Goal: Transaction & Acquisition: Book appointment/travel/reservation

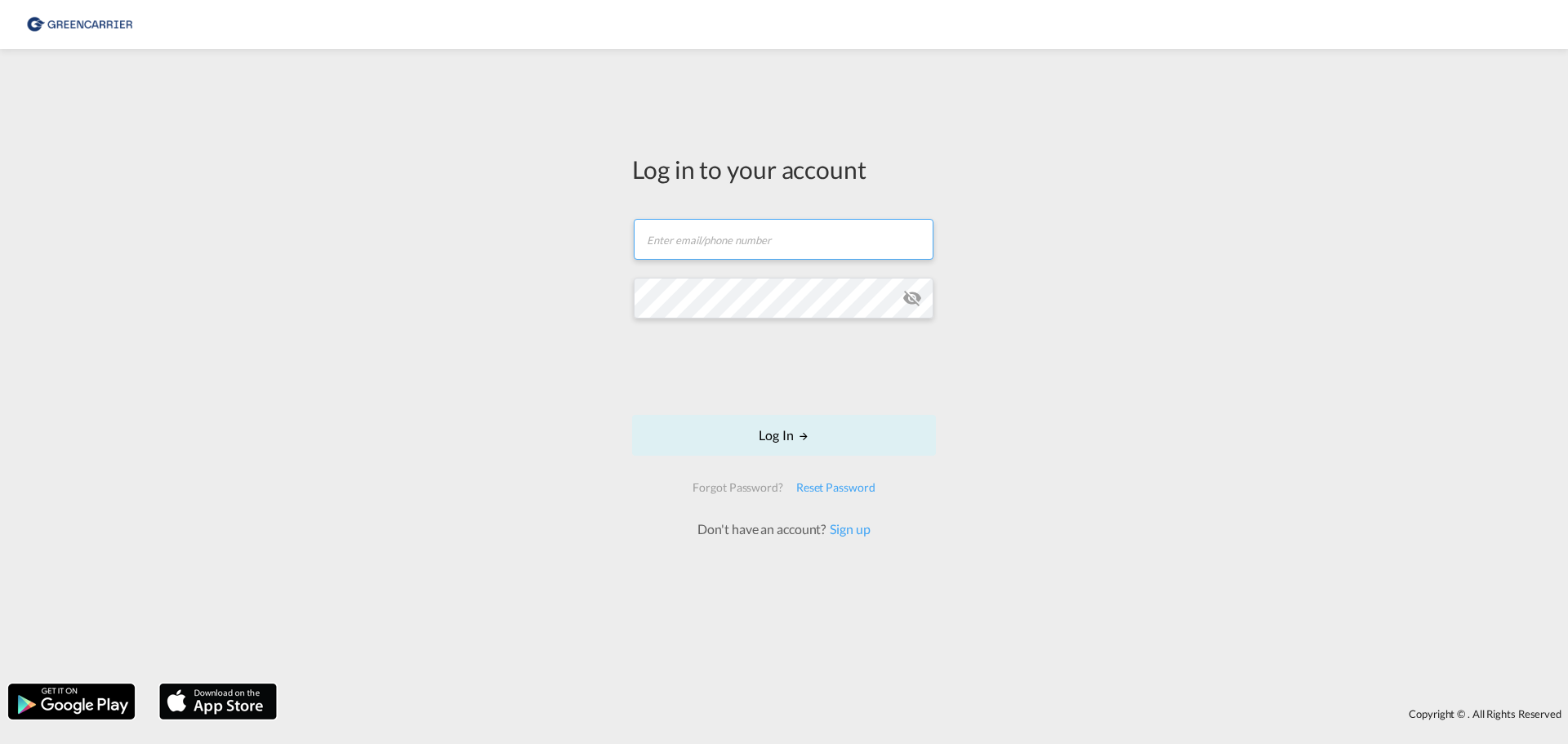
click at [681, 256] on input "text" at bounding box center [783, 239] width 300 height 40
type input "[EMAIL_ADDRESS][DOMAIN_NAME]"
click at [632, 415] on button "Log In" at bounding box center [784, 434] width 304 height 40
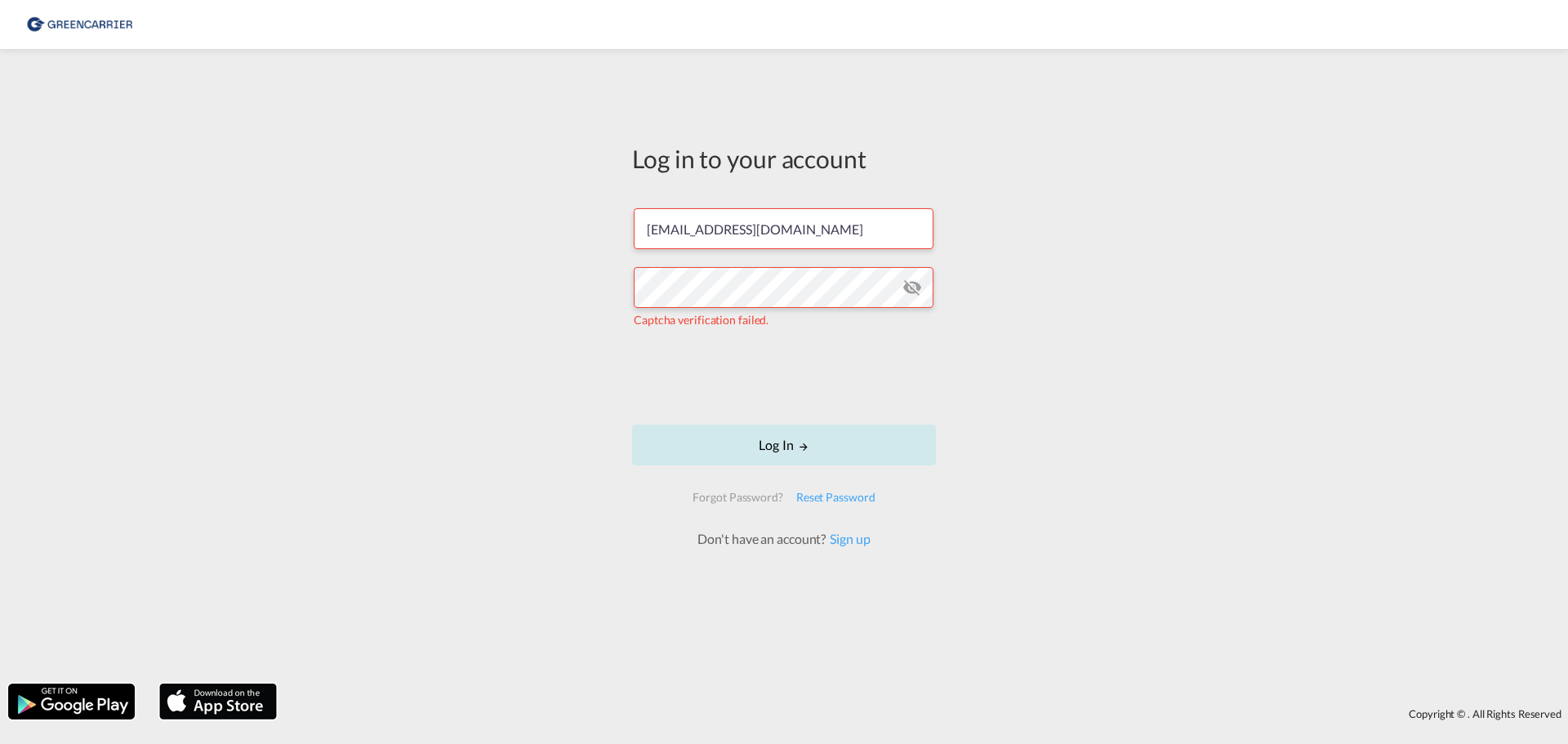
click at [786, 443] on button "Log In" at bounding box center [784, 444] width 304 height 40
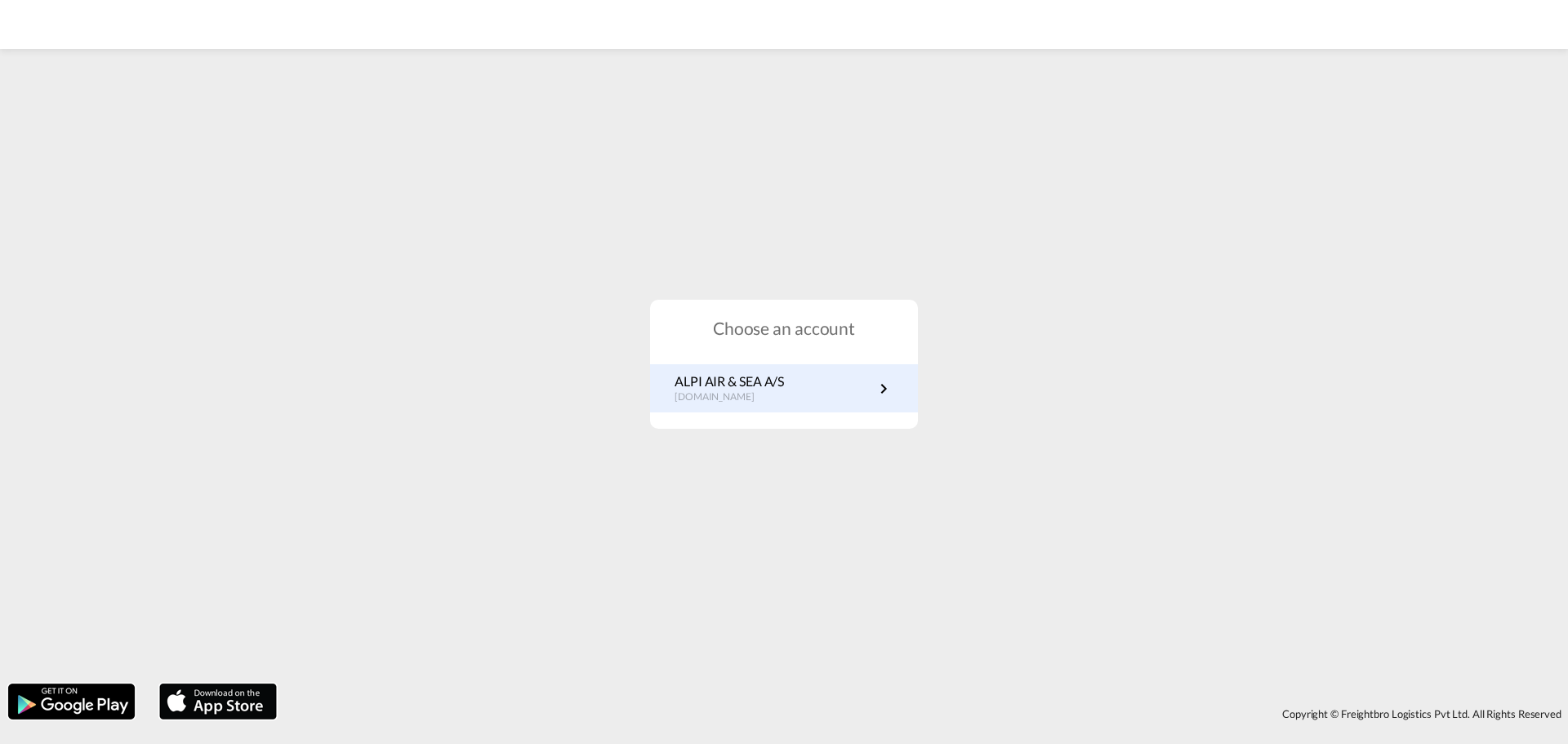
click at [784, 401] on p "dk.portal.greencarrier.com" at bounding box center [729, 397] width 110 height 14
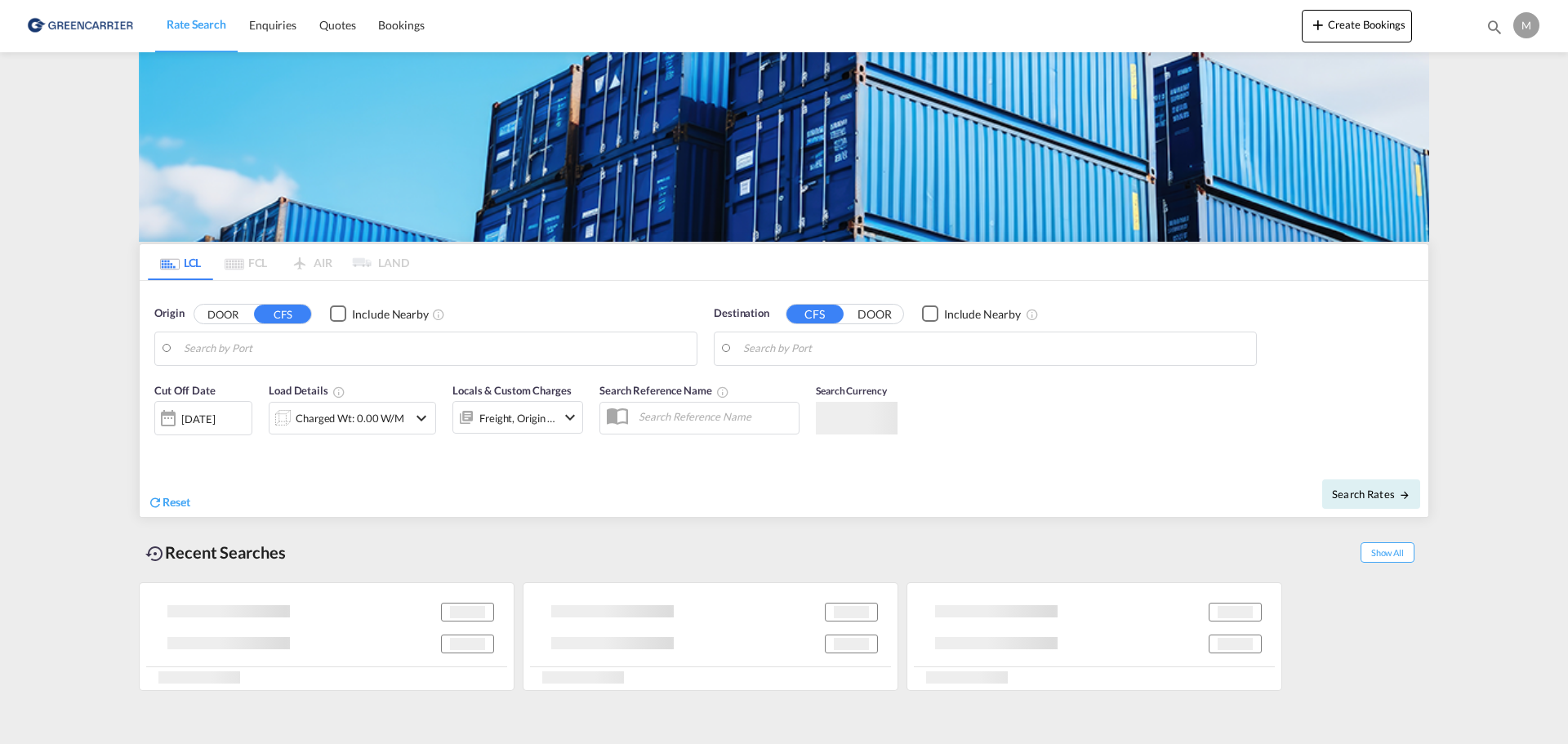
type input "DK-2605, [GEOGRAPHIC_DATA]"
type input "[GEOGRAPHIC_DATA], SGSIN"
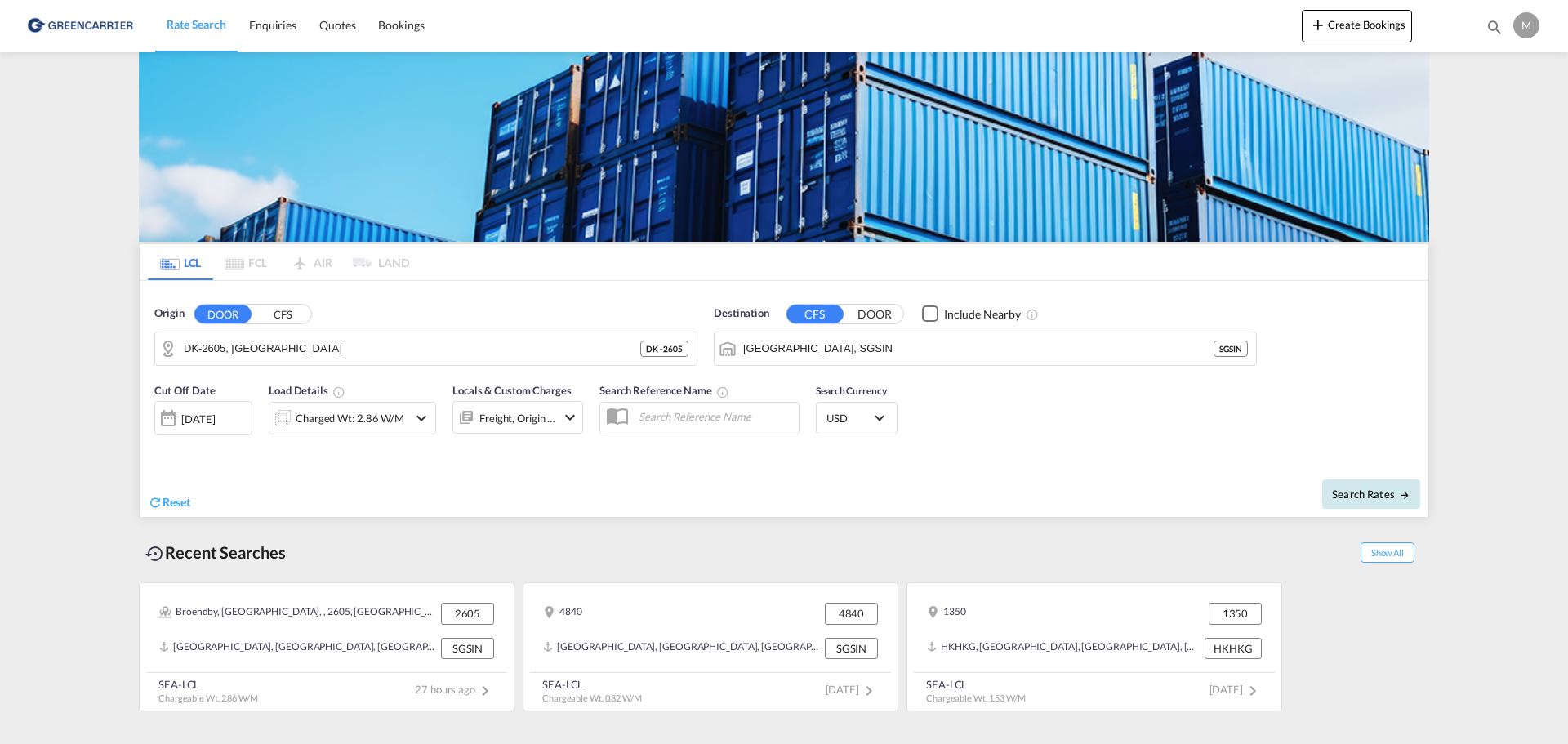
click at [1361, 483] on button "Search Rates" at bounding box center [1371, 494] width 98 height 30
type input "2605 to SGSIN / [DATE]"
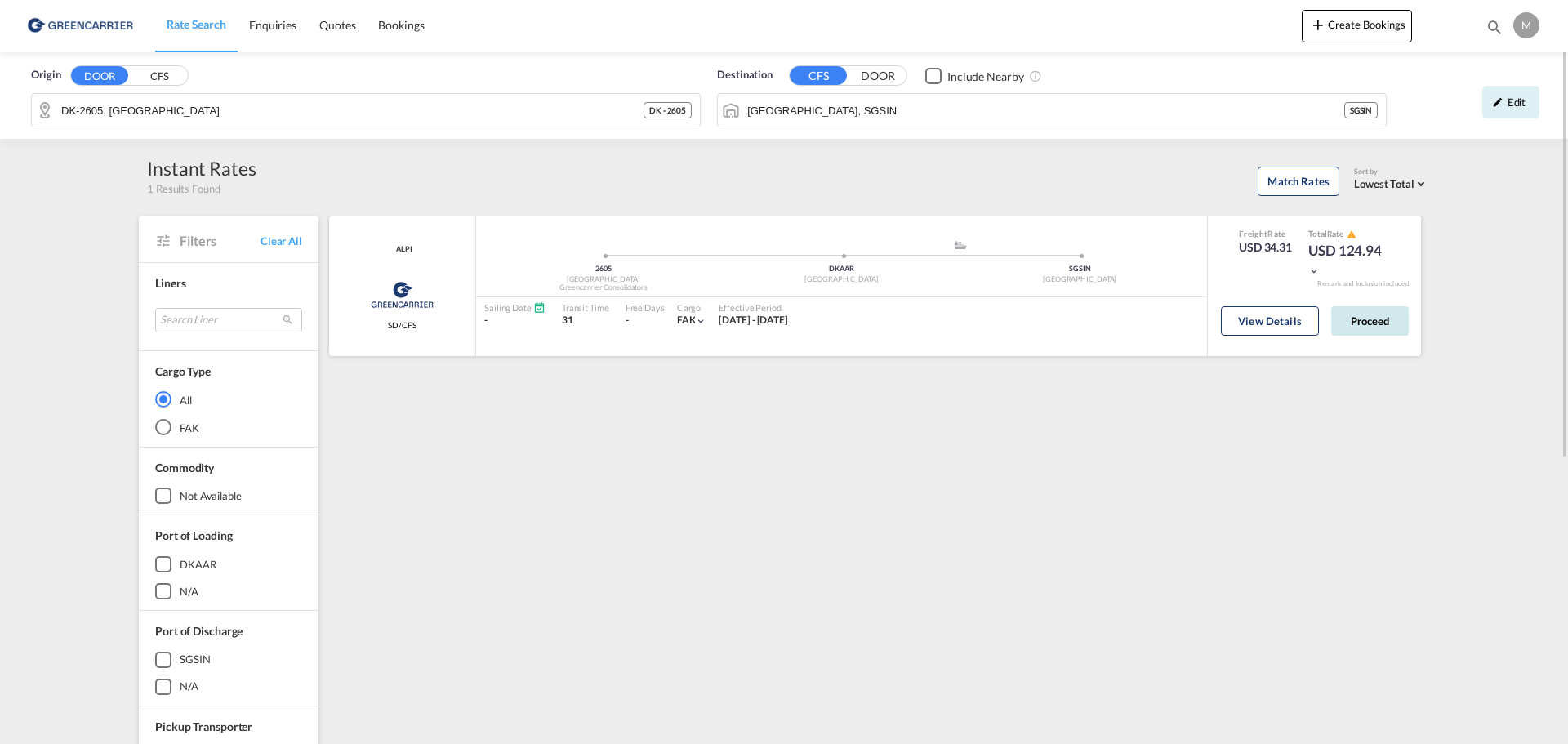
click at [1393, 313] on button "Proceed" at bounding box center [1370, 321] width 78 height 30
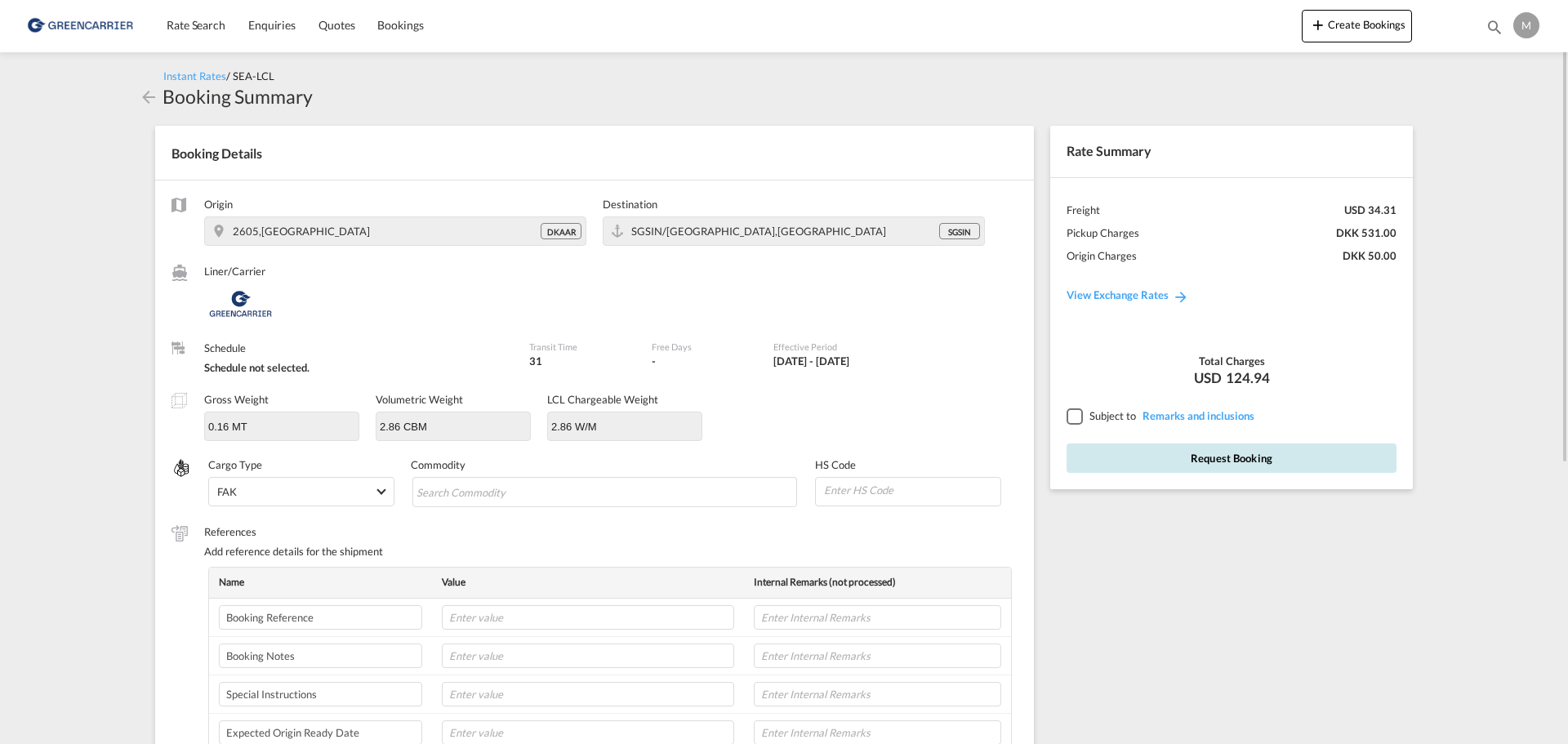
click at [1191, 461] on button "Request Booking" at bounding box center [1231, 458] width 330 height 30
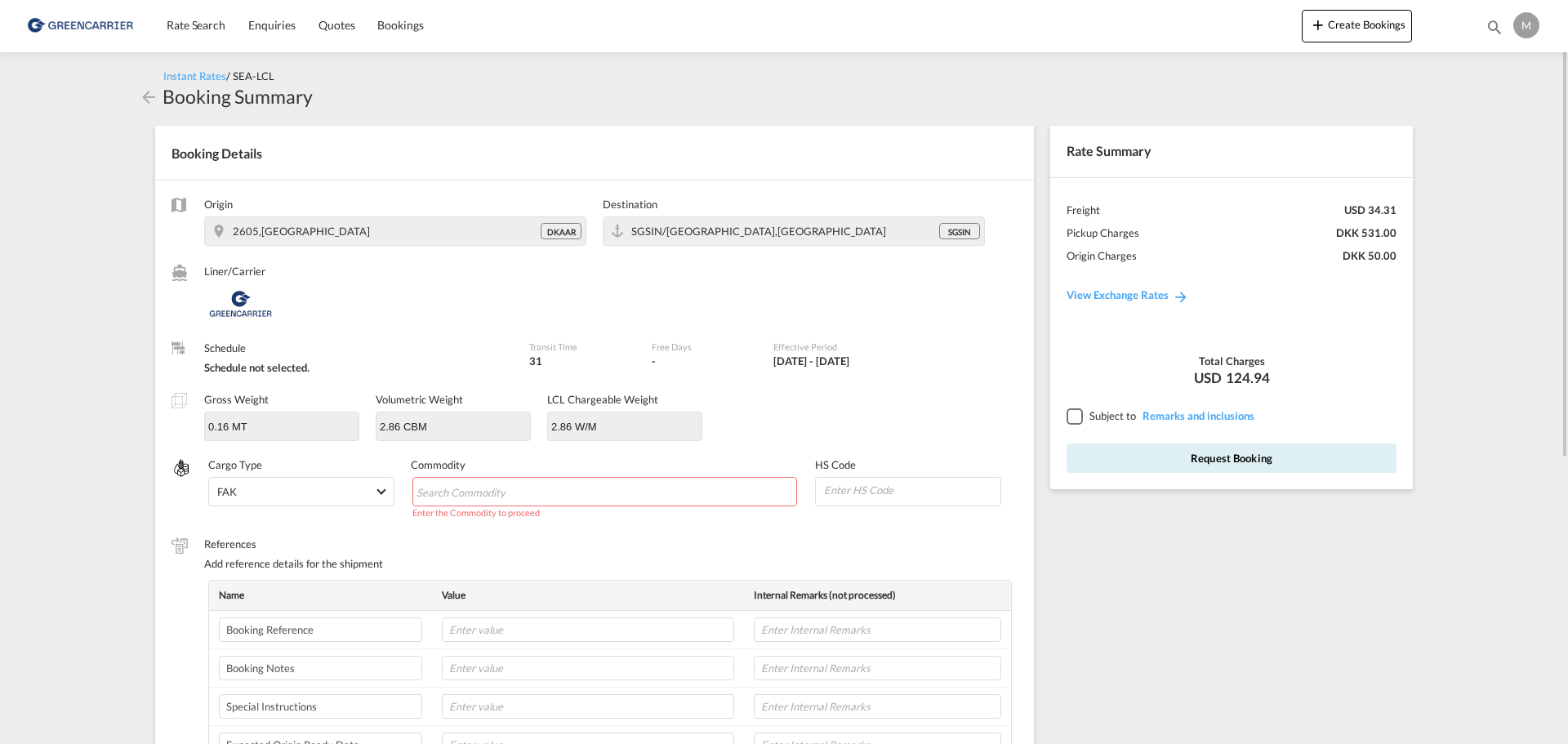
click at [588, 498] on md-chips-wrap "Chips container with autocompletion. Enter the text area, type text to search, …" at bounding box center [604, 492] width 386 height 30
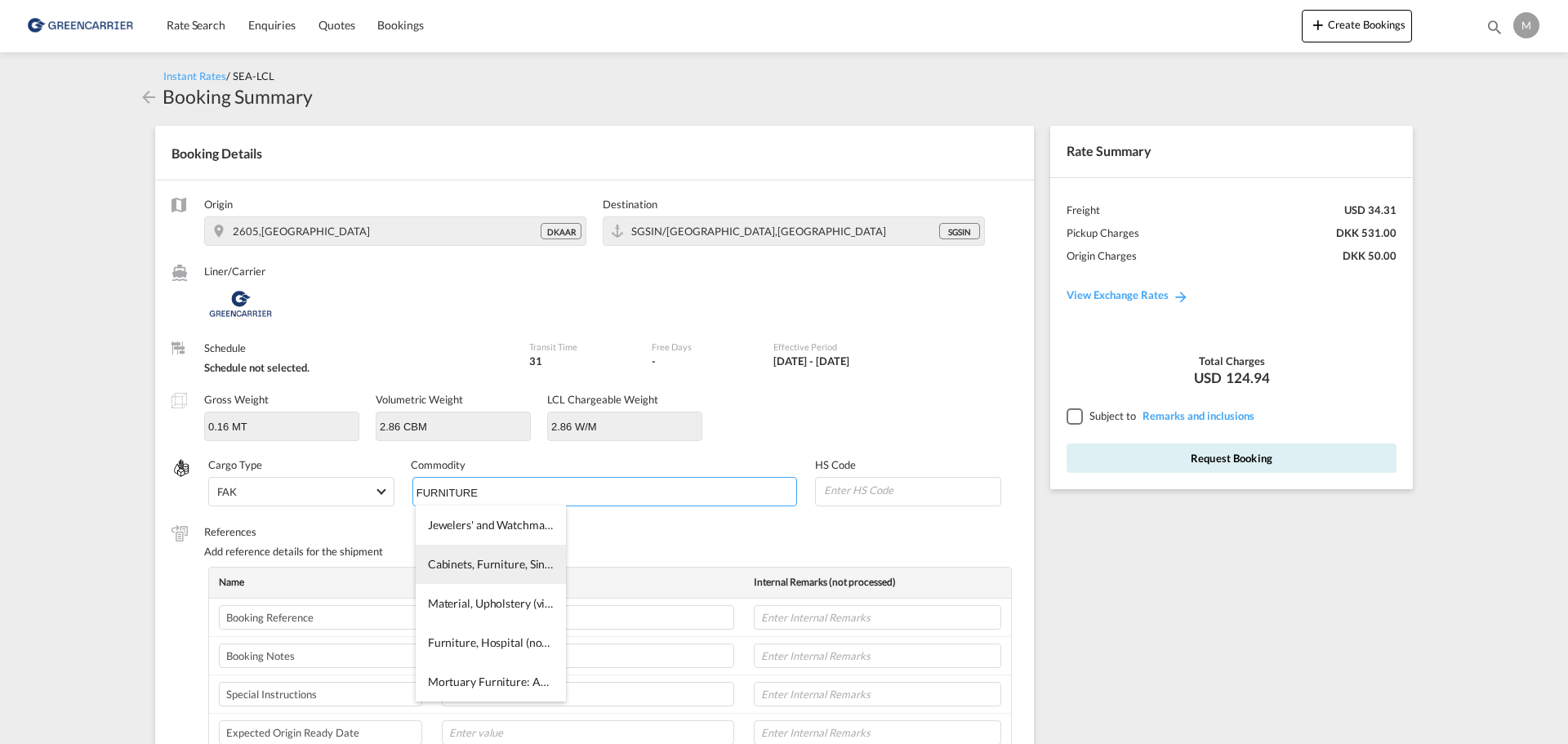
type input "FURNITURE"
click at [473, 569] on span "Cabinets, Furniture, Sinks, Etc., Dental" at bounding box center [522, 563] width 189 height 14
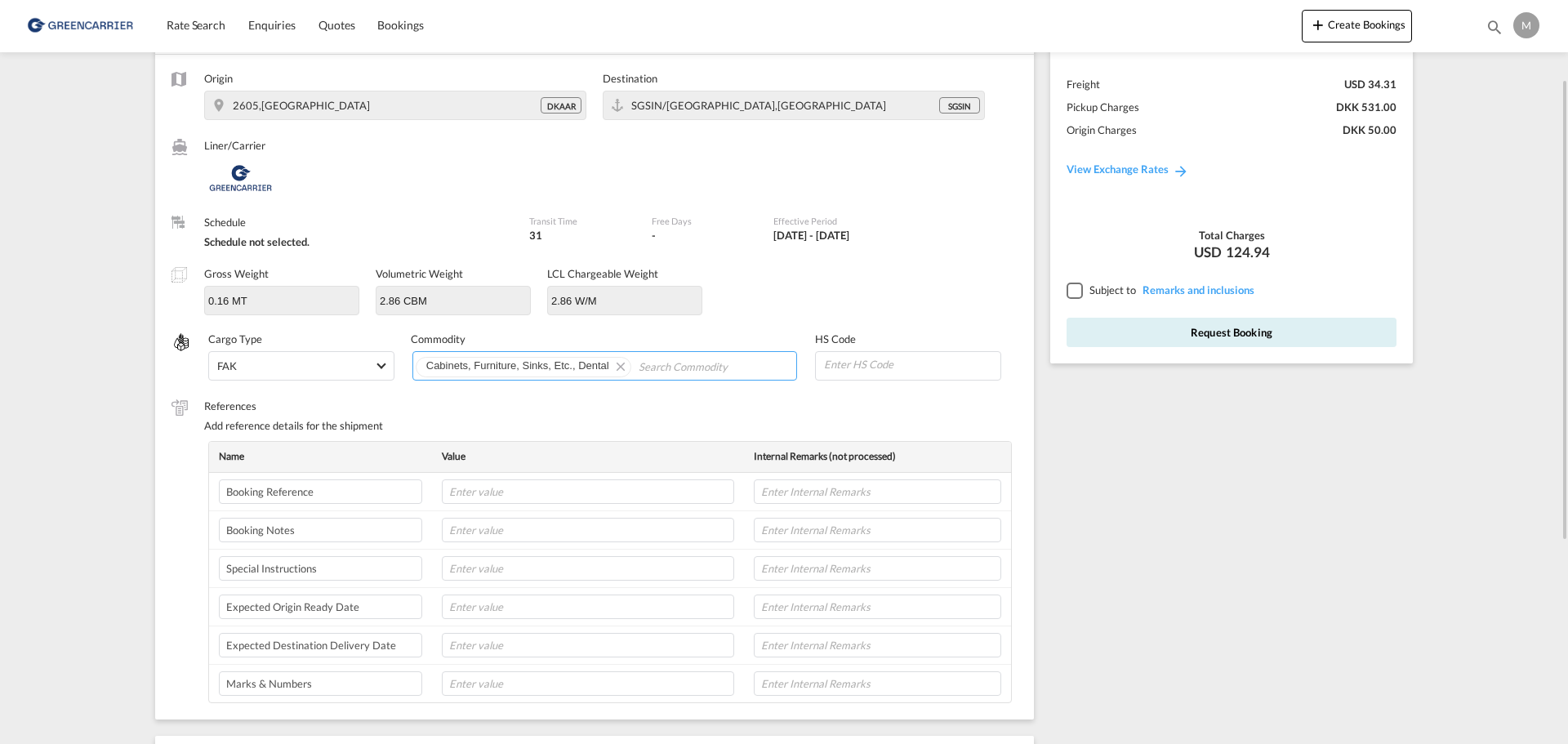
scroll to position [44, 0]
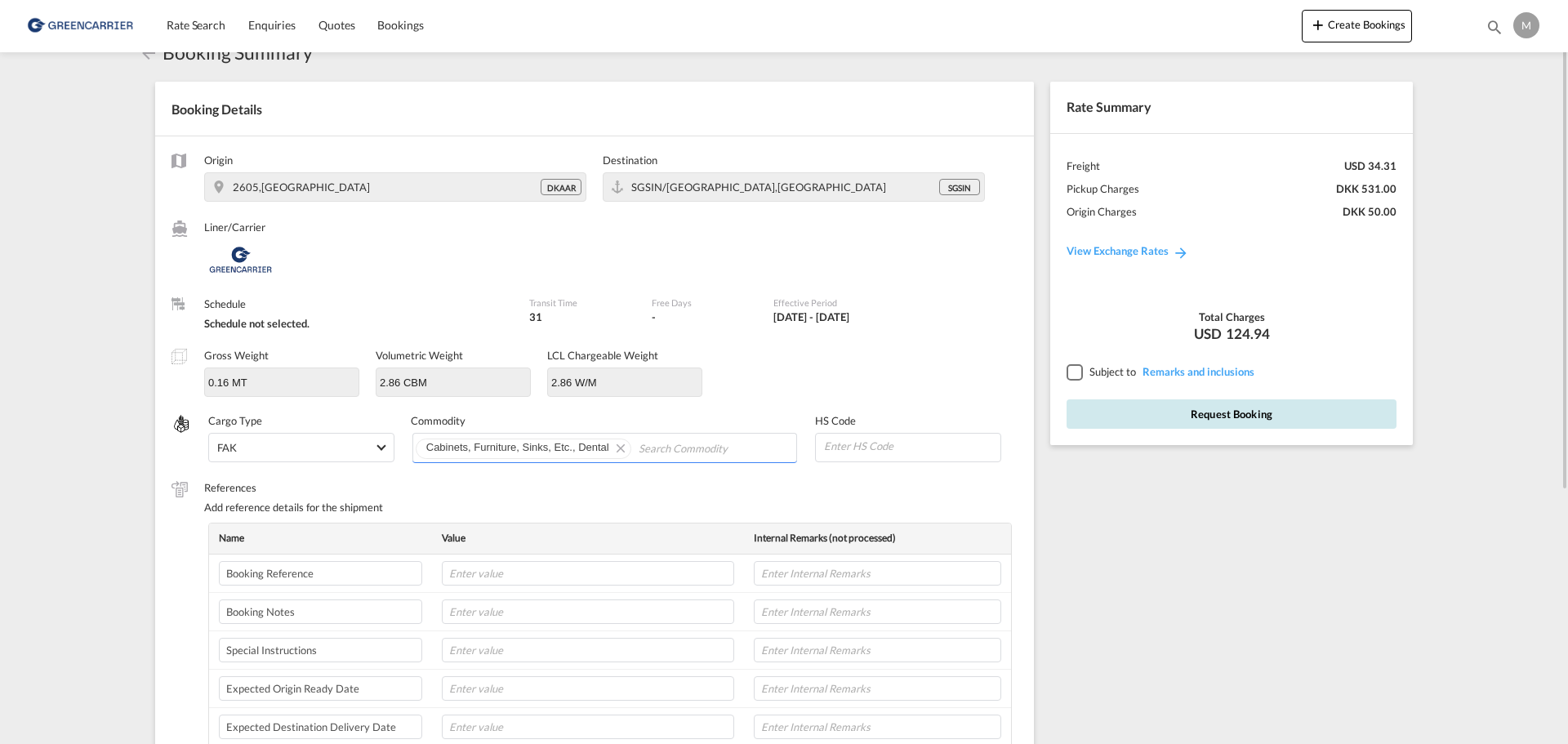
click at [1225, 426] on button "Request Booking" at bounding box center [1231, 415] width 330 height 30
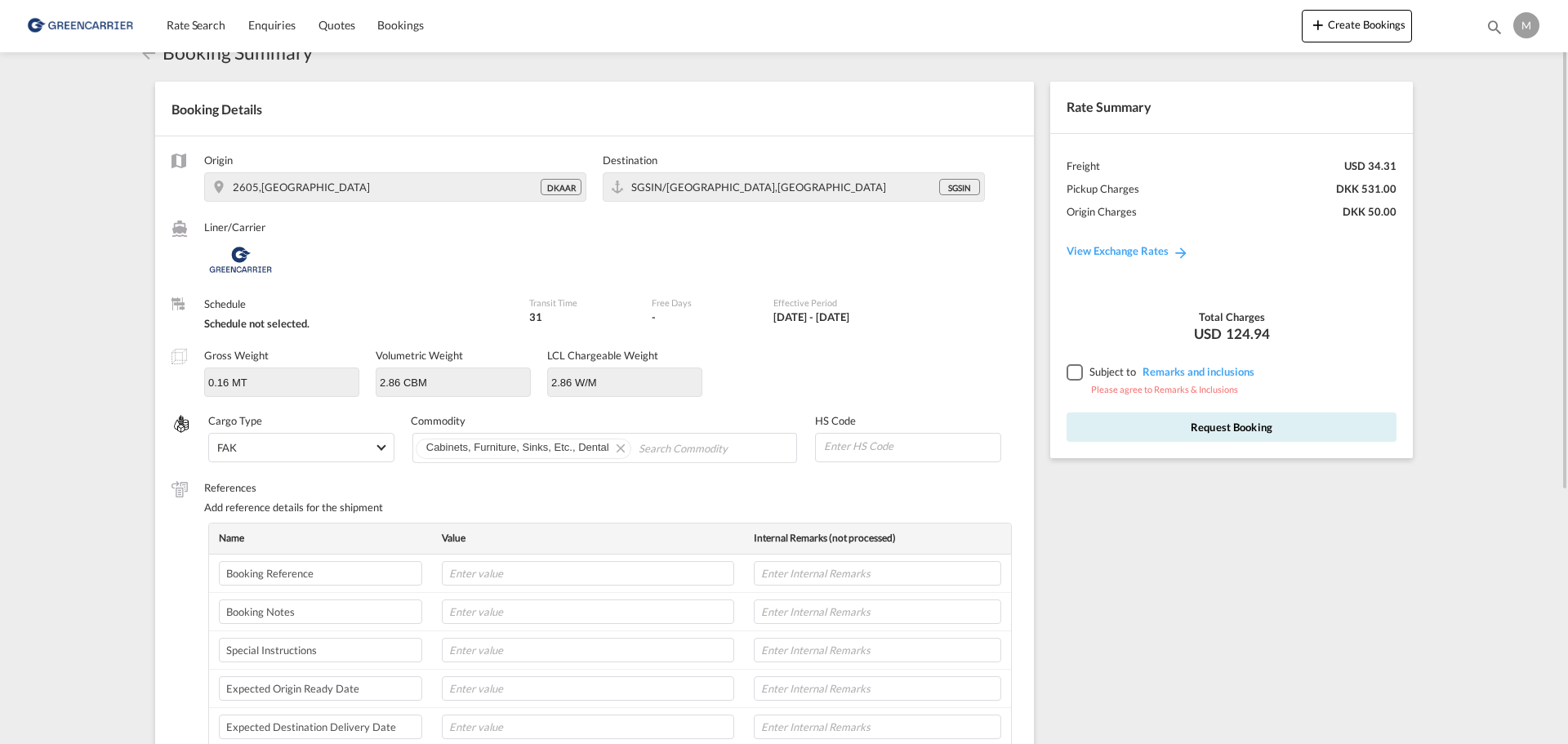
click at [1066, 372] on div at bounding box center [1073, 372] width 15 height 15
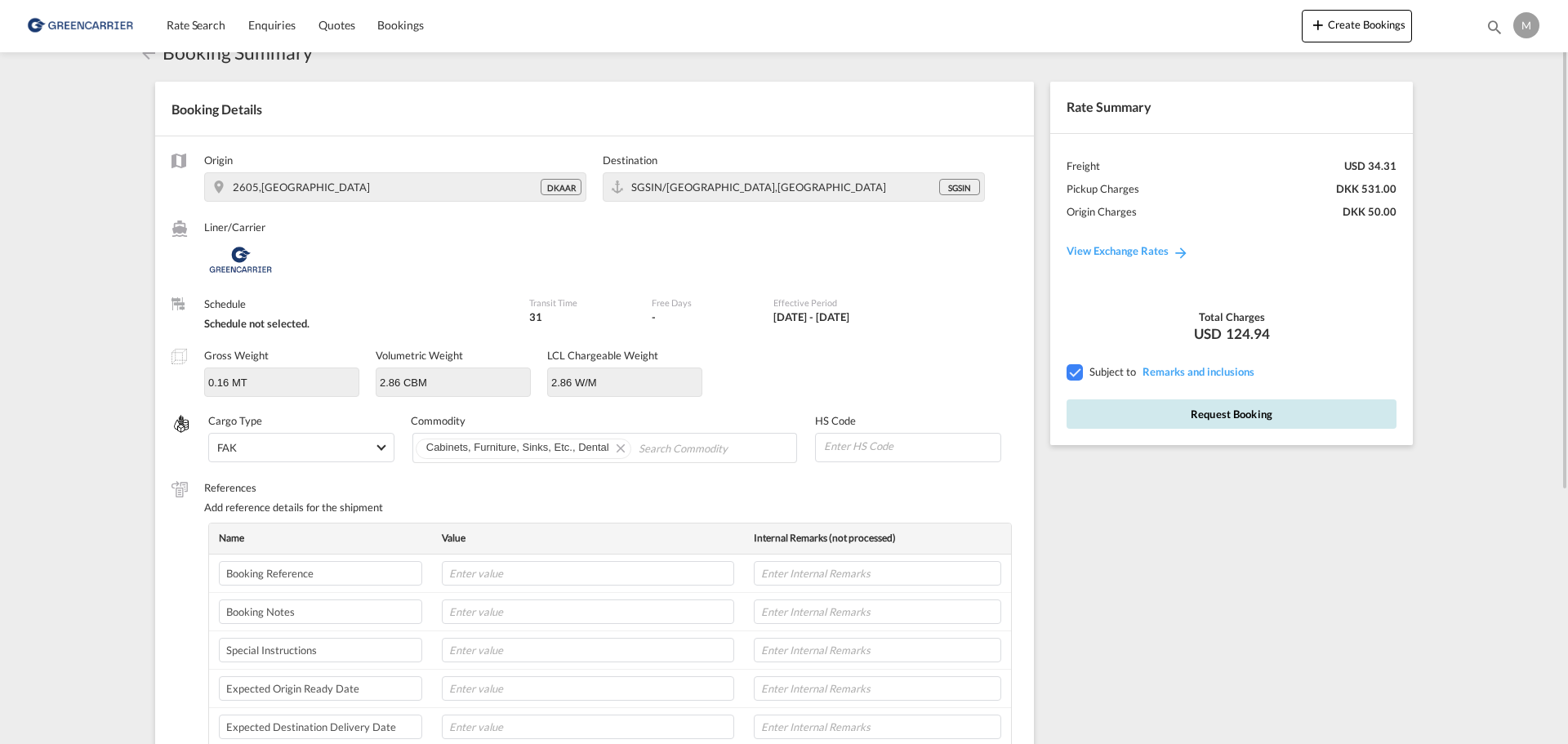
click at [1158, 419] on button "Request Booking" at bounding box center [1231, 415] width 330 height 30
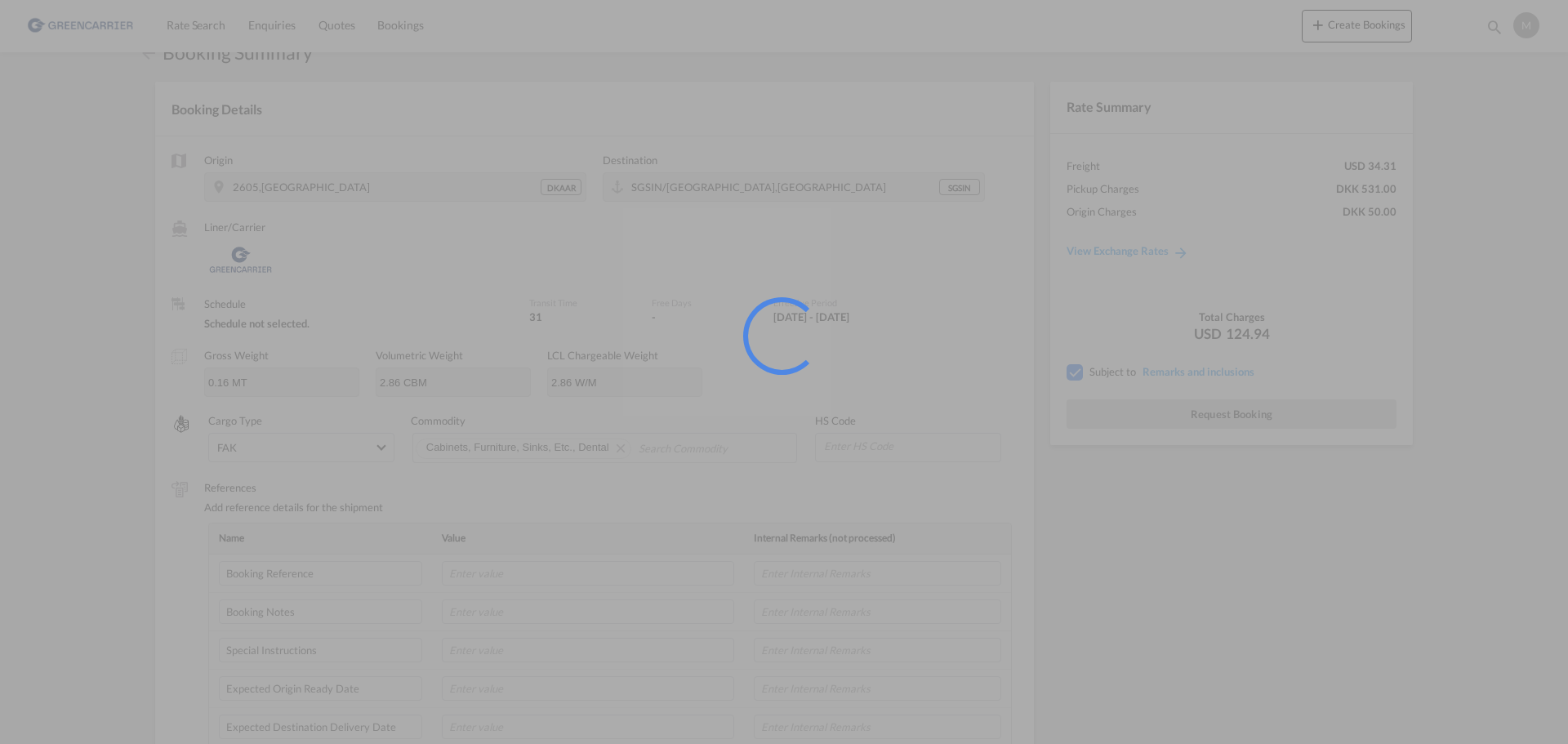
scroll to position [0, 0]
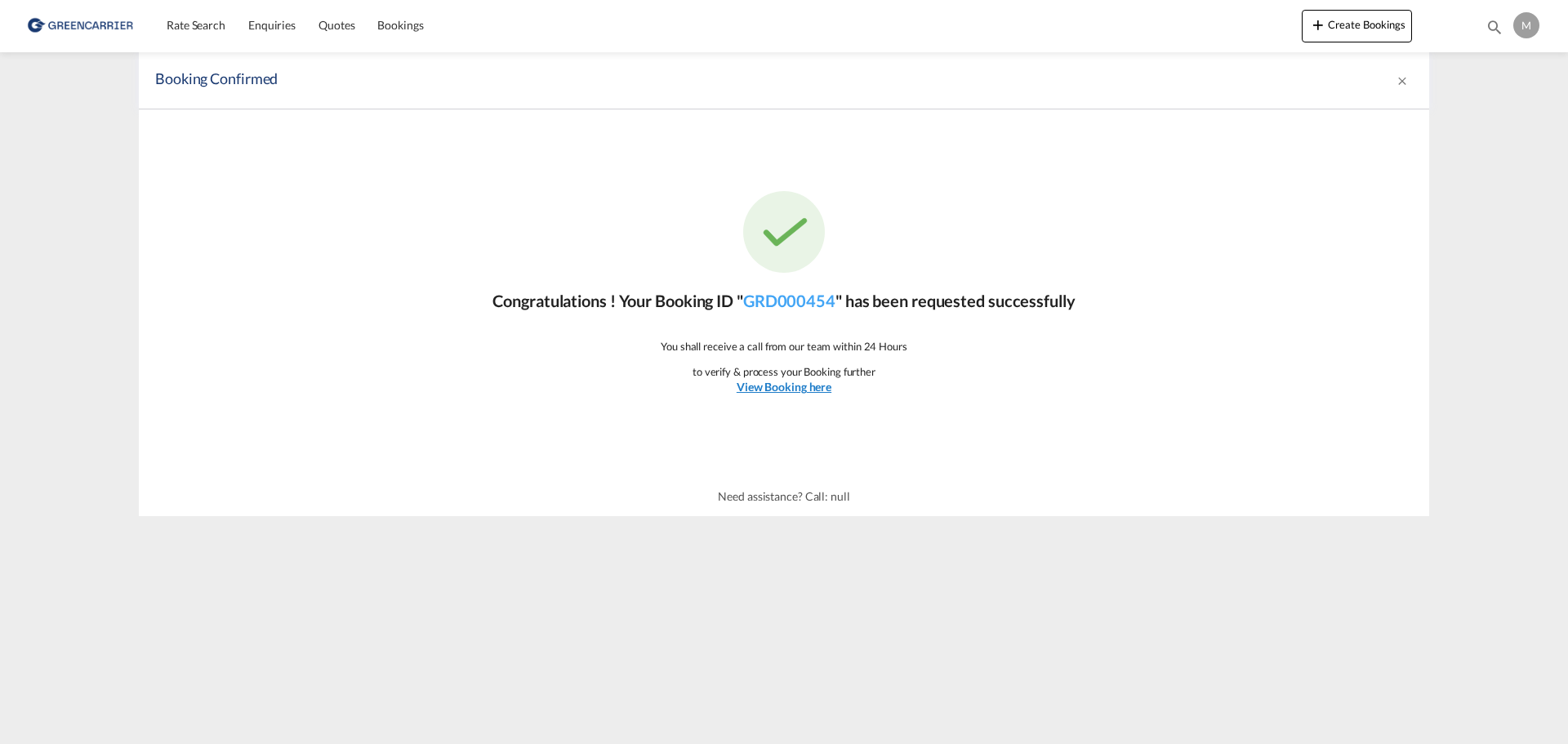
click at [824, 389] on u "View Booking here" at bounding box center [784, 386] width 95 height 14
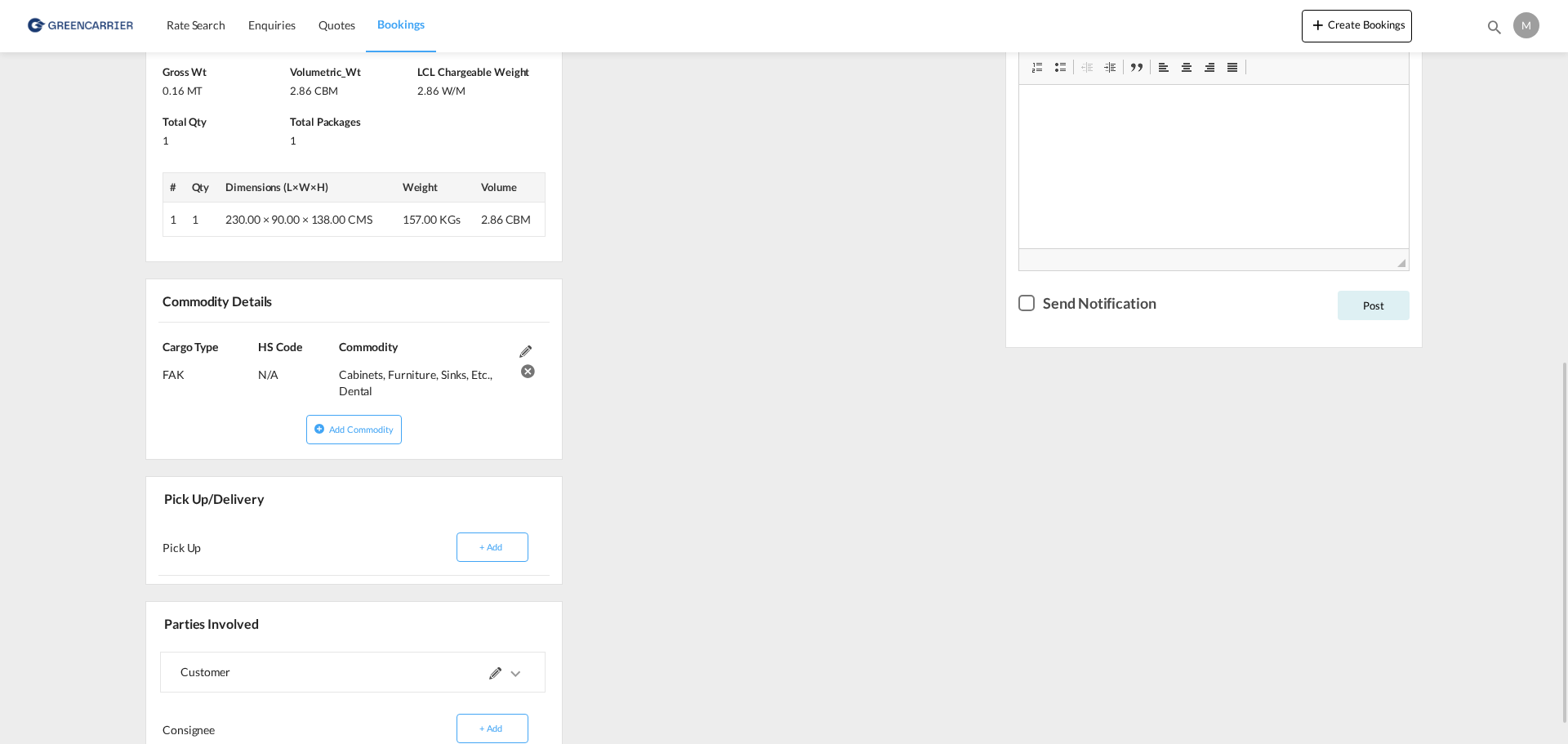
scroll to position [571, 0]
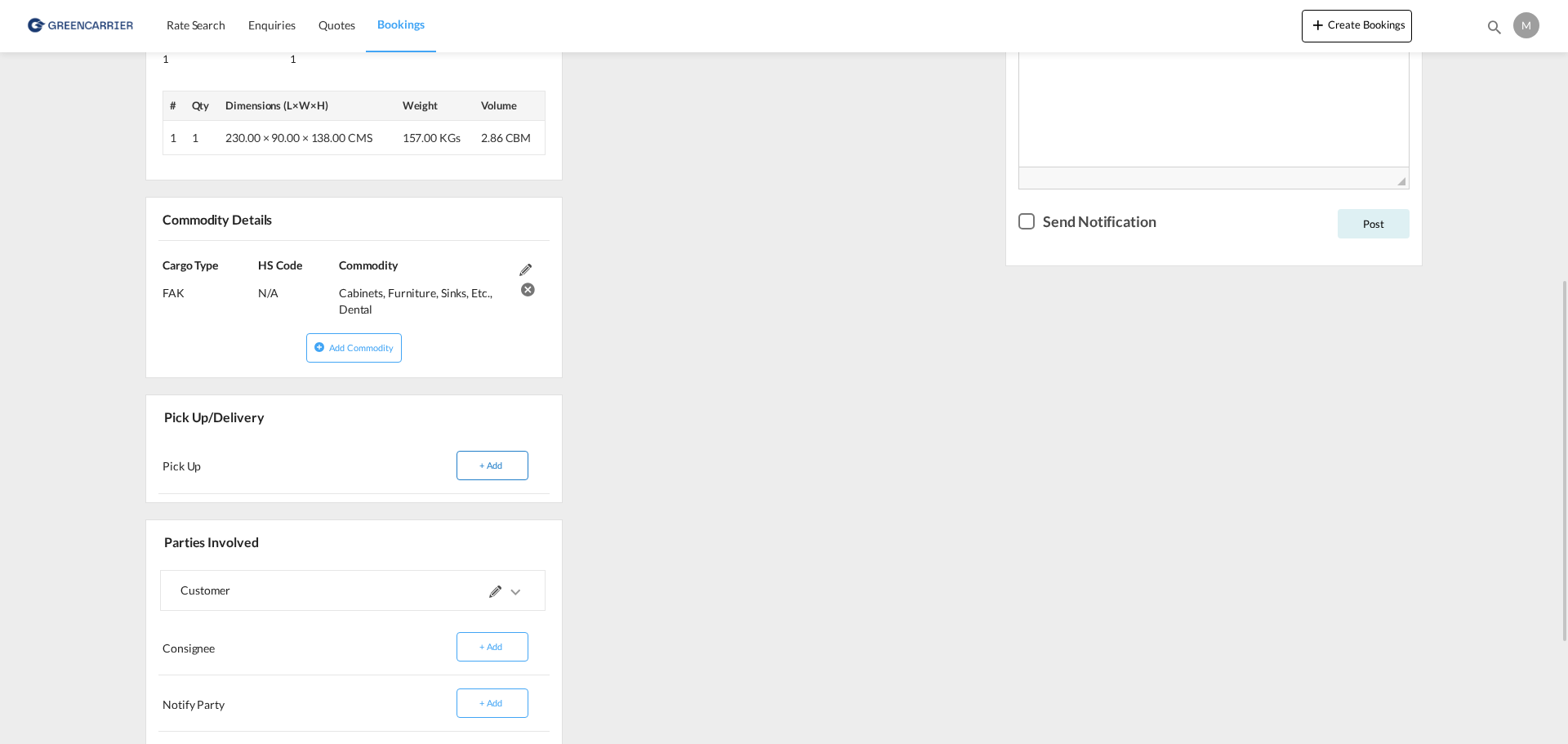
click at [501, 470] on button "+ Add" at bounding box center [492, 466] width 72 height 30
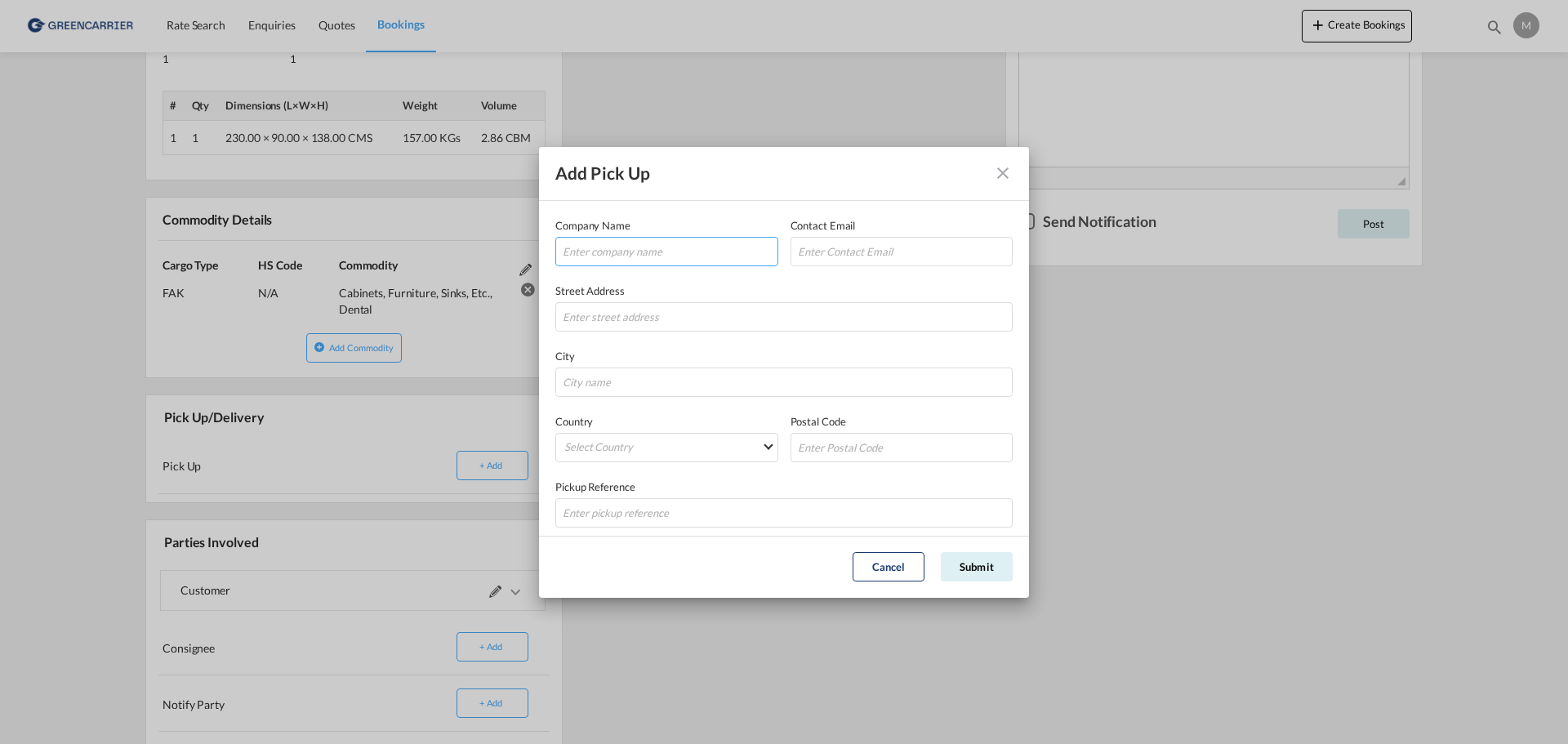
click at [650, 255] on input "Company NameContact EmailStreet ..." at bounding box center [666, 252] width 223 height 30
type input "AUDO CPH"
drag, startPoint x: 899, startPoint y: 261, endPoint x: 734, endPoint y: 258, distance: 165.0
click at [734, 258] on div "Company Name AUDO CPH Contact Email [PERSON_NAME]" at bounding box center [784, 241] width 457 height 49
paste input "[EMAIL_ADDRESS][DOMAIN_NAME]"
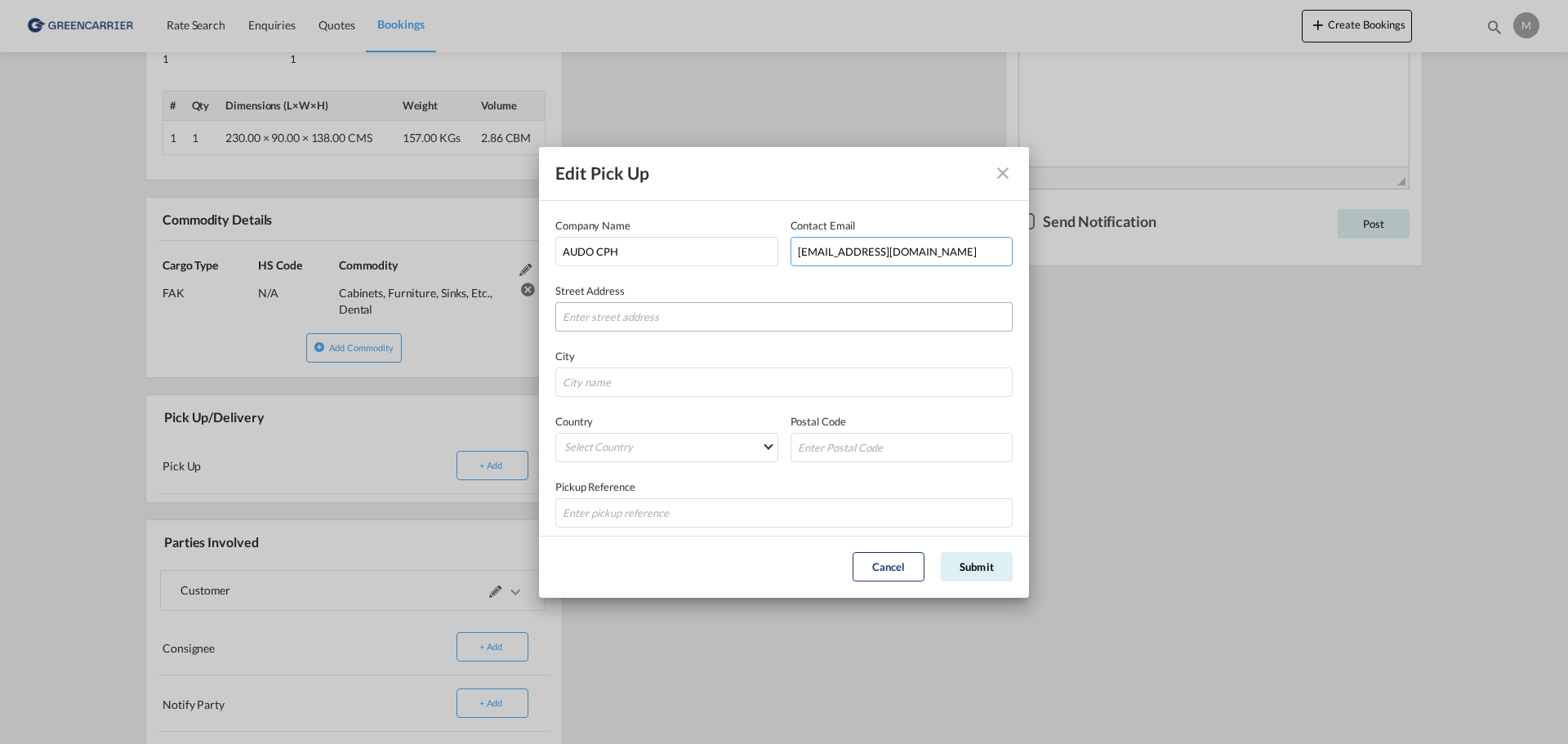
type input "[EMAIL_ADDRESS][DOMAIN_NAME]"
click at [645, 314] on input "Company NameContact EmailStreet ..." at bounding box center [784, 317] width 457 height 30
click at [643, 320] on input "Company NameContact EmailStreet ..." at bounding box center [784, 317] width 457 height 30
paste input "Priorparken 435"
type input "Priorparken 435"
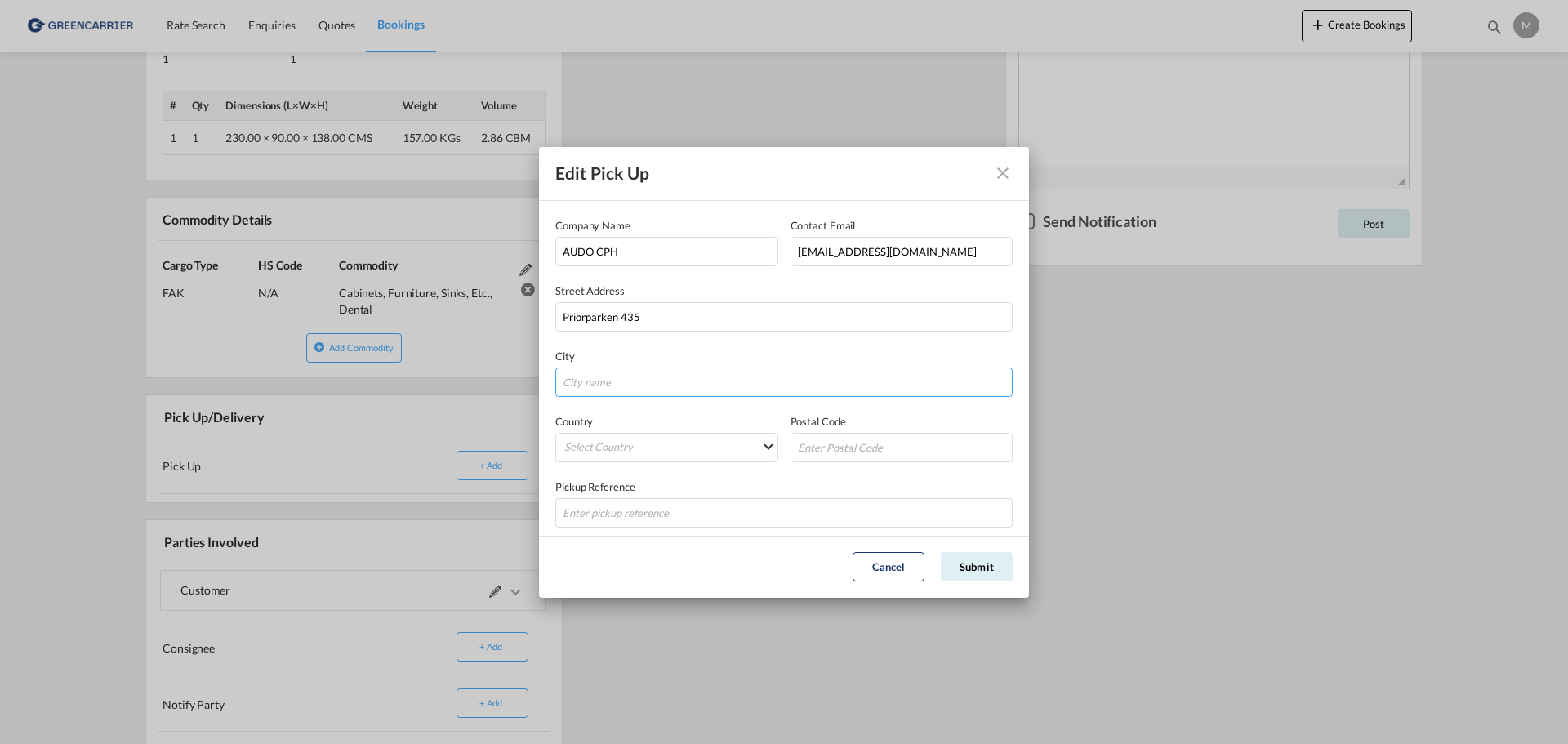
click at [640, 386] on input "Company NameContact EmailStreet ..." at bounding box center [784, 382] width 457 height 30
type input "BRØNDBY"
type input "2605"
click at [683, 519] on input "Company NameContact EmailStreet ..." at bounding box center [784, 513] width 457 height 30
paste input "81915295"
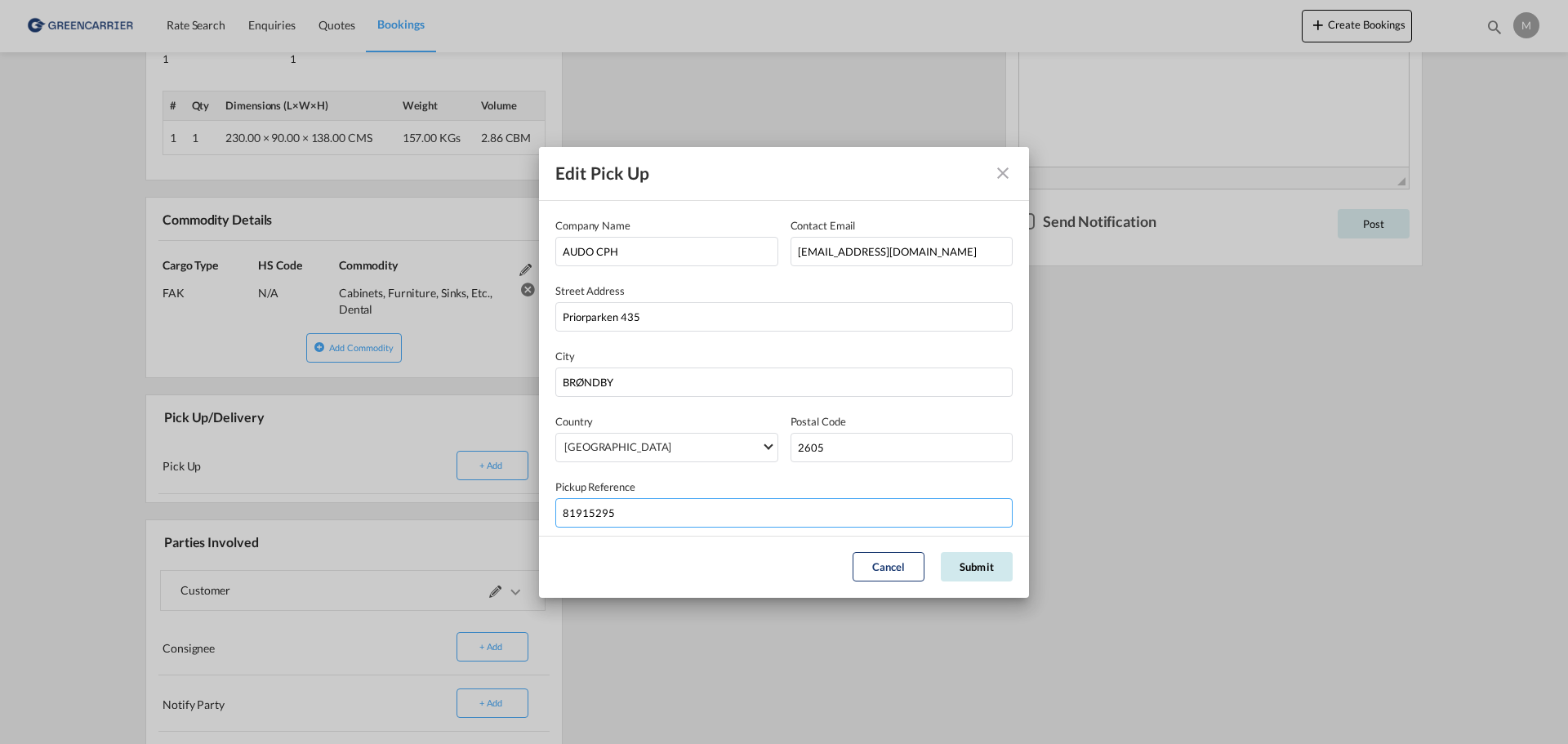
type input "81915295"
click at [988, 562] on button "Submit" at bounding box center [976, 566] width 72 height 30
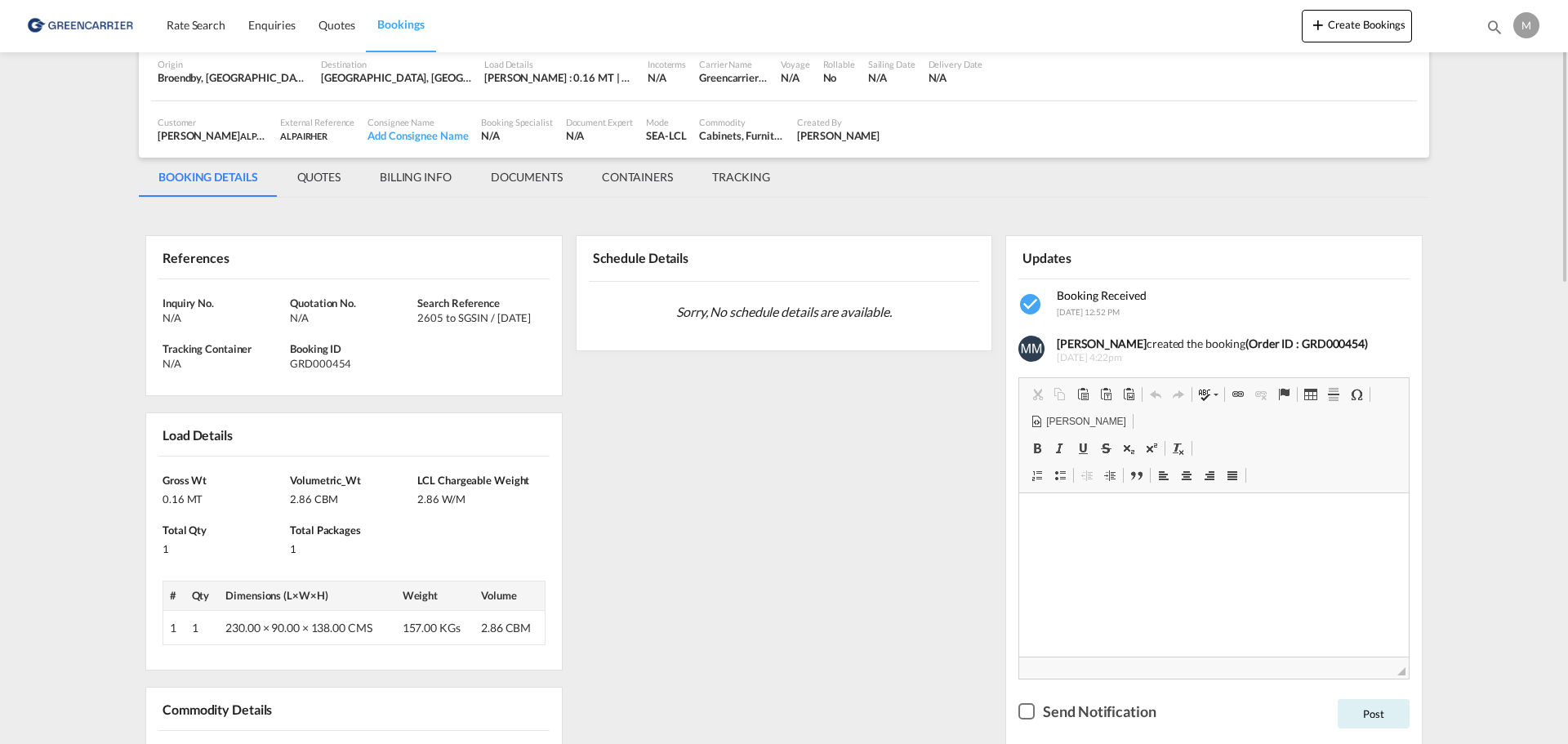
scroll to position [0, 0]
